Goal: Information Seeking & Learning: Learn about a topic

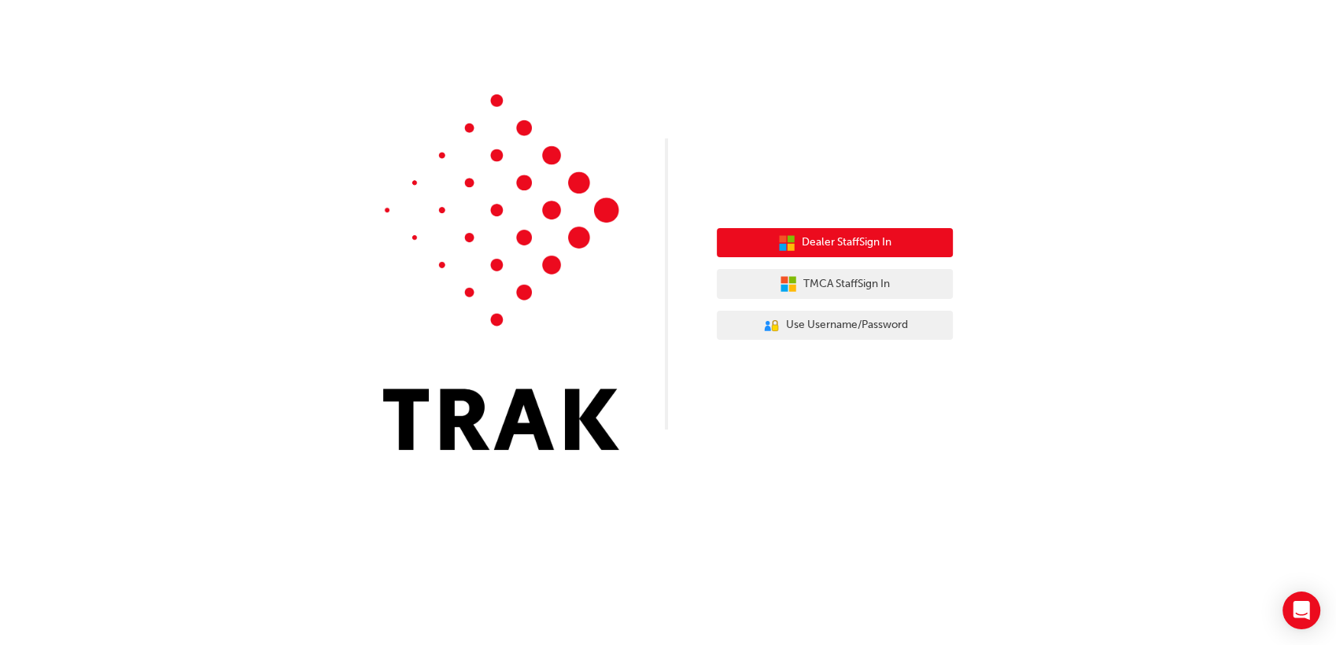
click at [868, 241] on span "Dealer Staff Sign In" at bounding box center [846, 243] width 90 height 18
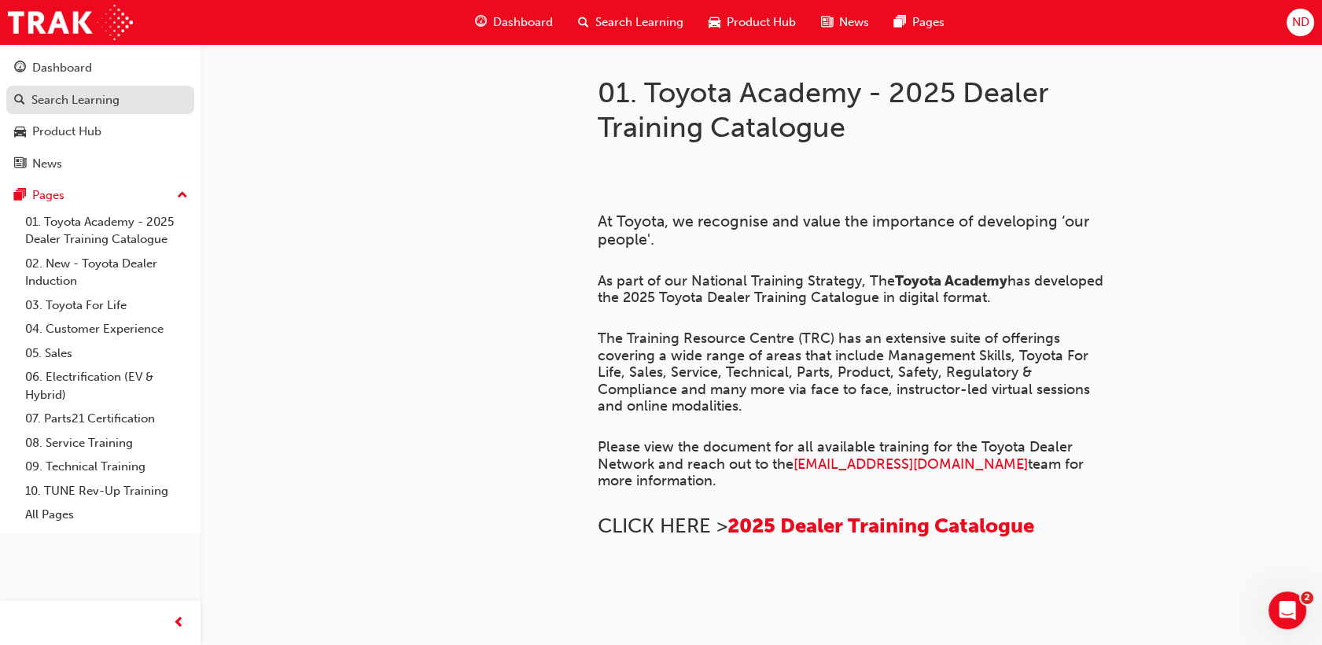
click at [83, 107] on div "Search Learning" at bounding box center [75, 100] width 88 height 18
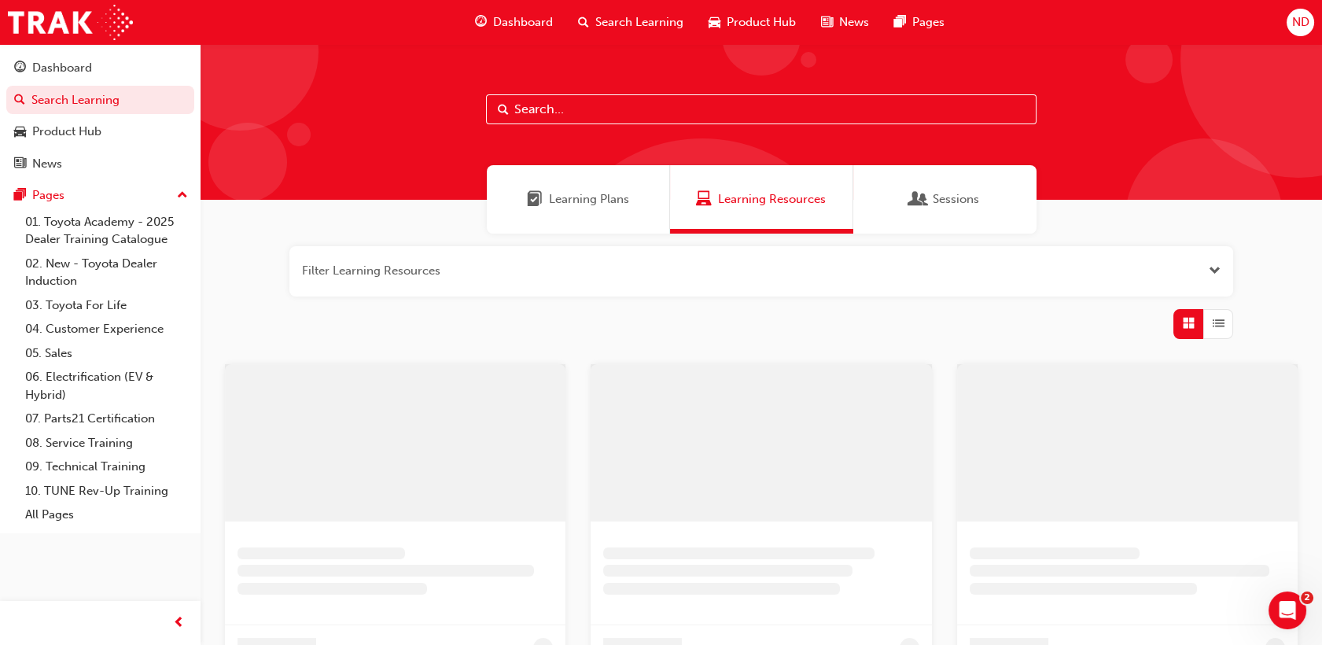
click at [597, 112] on input "text" at bounding box center [761, 109] width 551 height 30
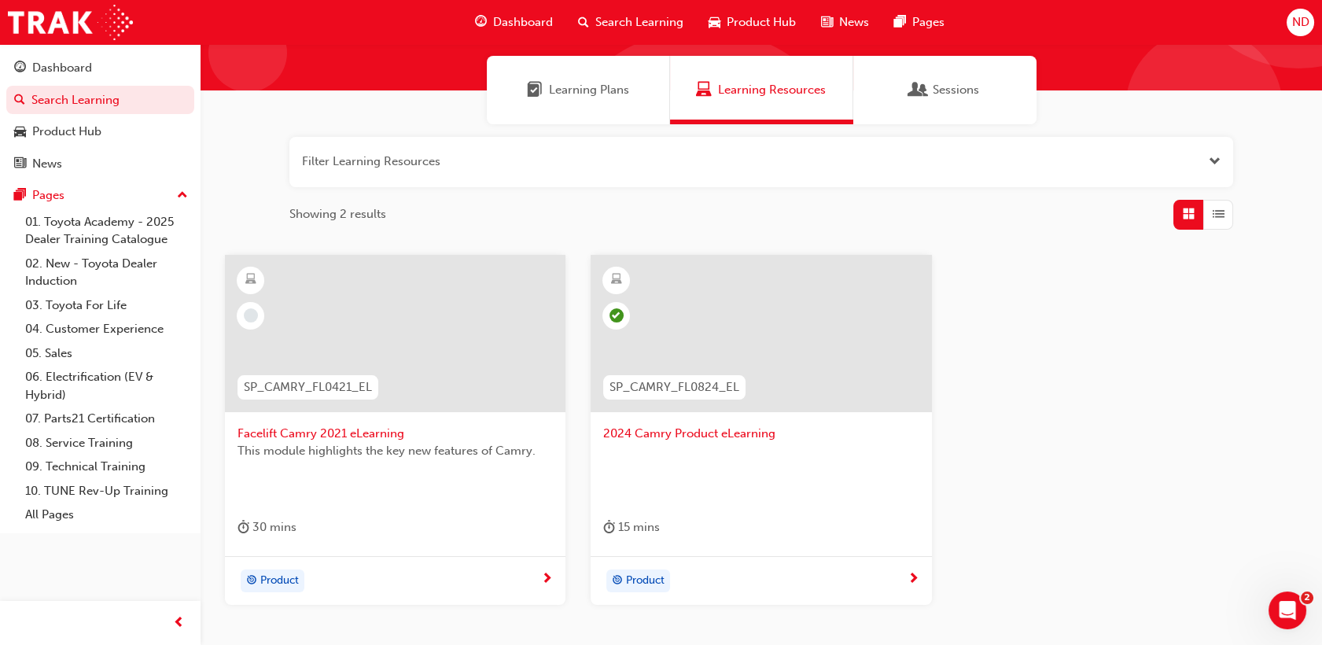
scroll to position [109, 0]
type input "camry"
click at [735, 142] on button "button" at bounding box center [761, 163] width 944 height 50
